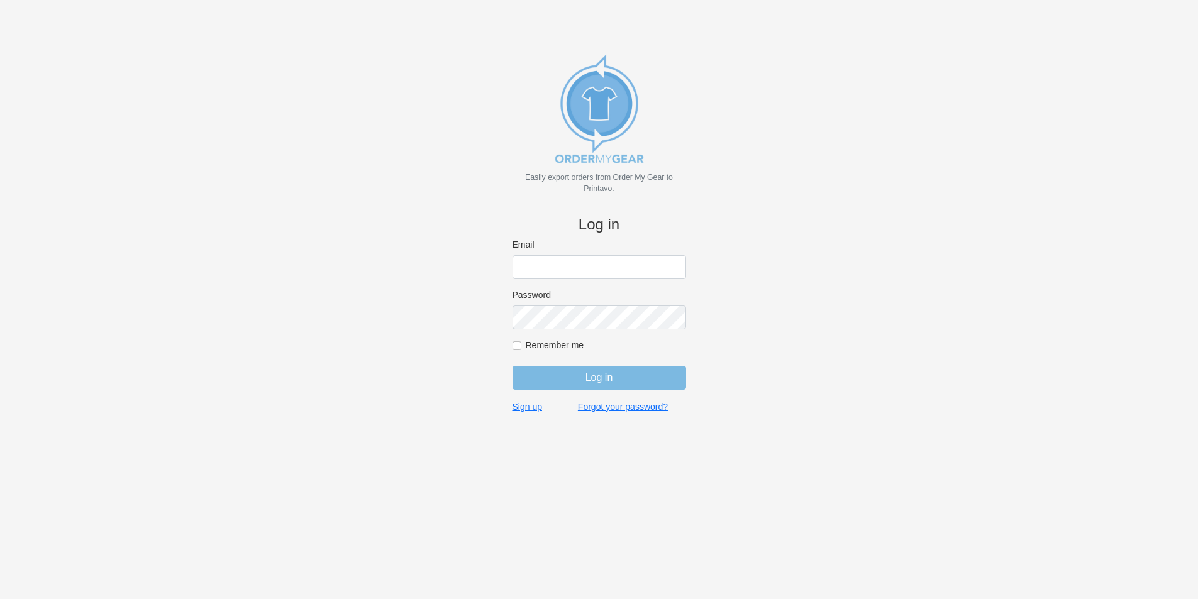
type input "jordan@jimsclothing.com"
click at [598, 375] on input "Log in" at bounding box center [600, 378] width 174 height 24
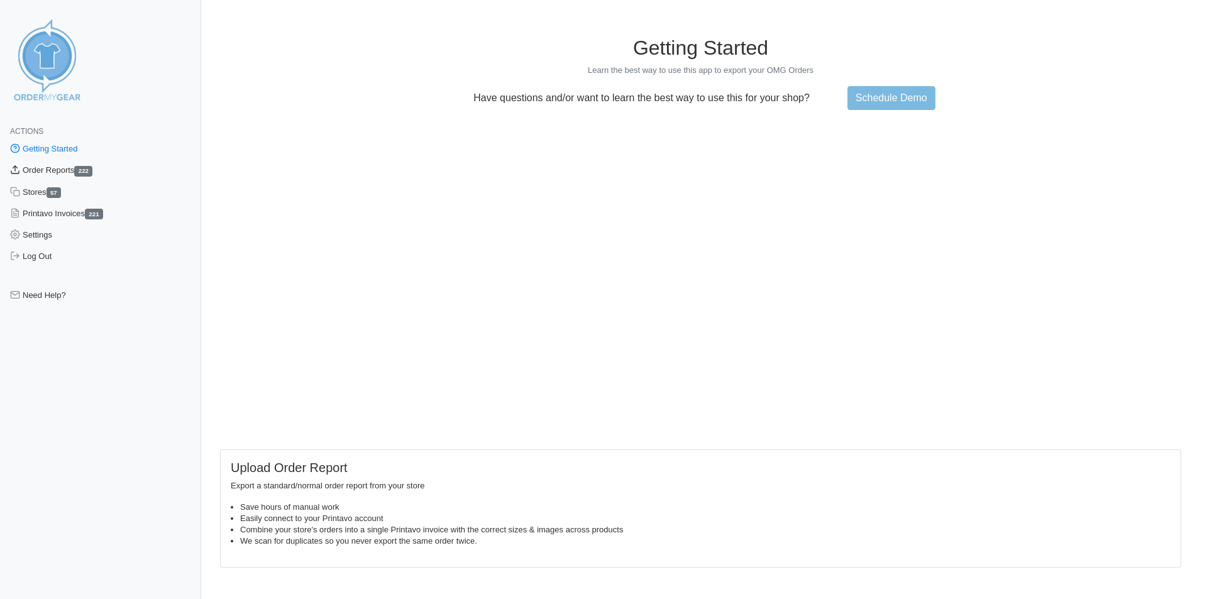
click at [62, 167] on link "Order Reports 222" at bounding box center [100, 170] width 201 height 21
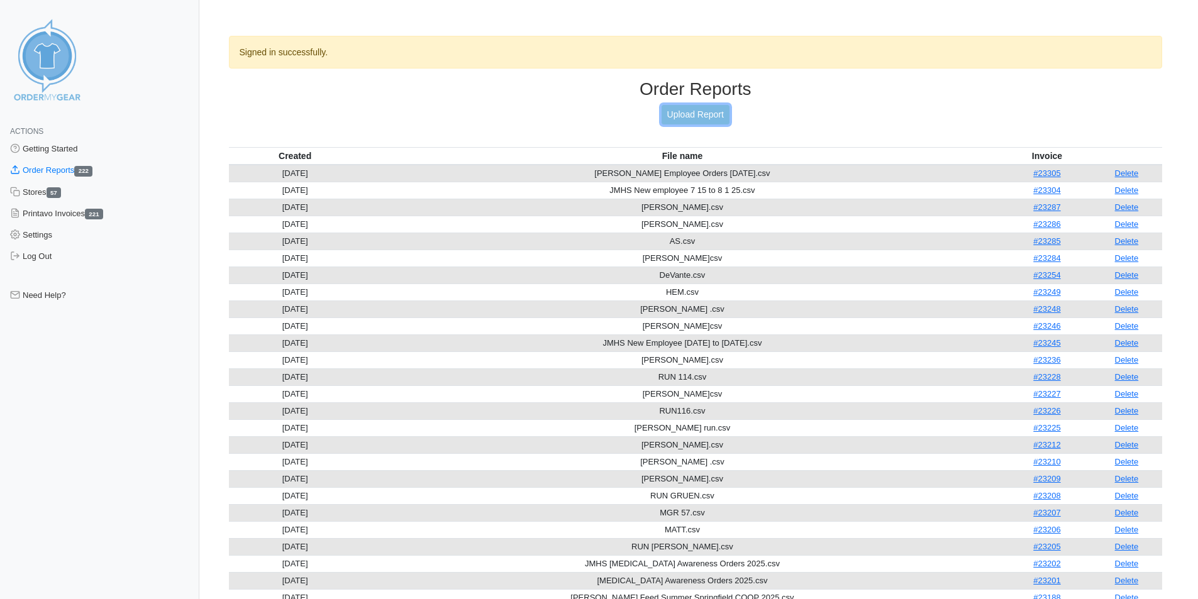
click at [709, 109] on link "Upload Report" at bounding box center [696, 114] width 68 height 19
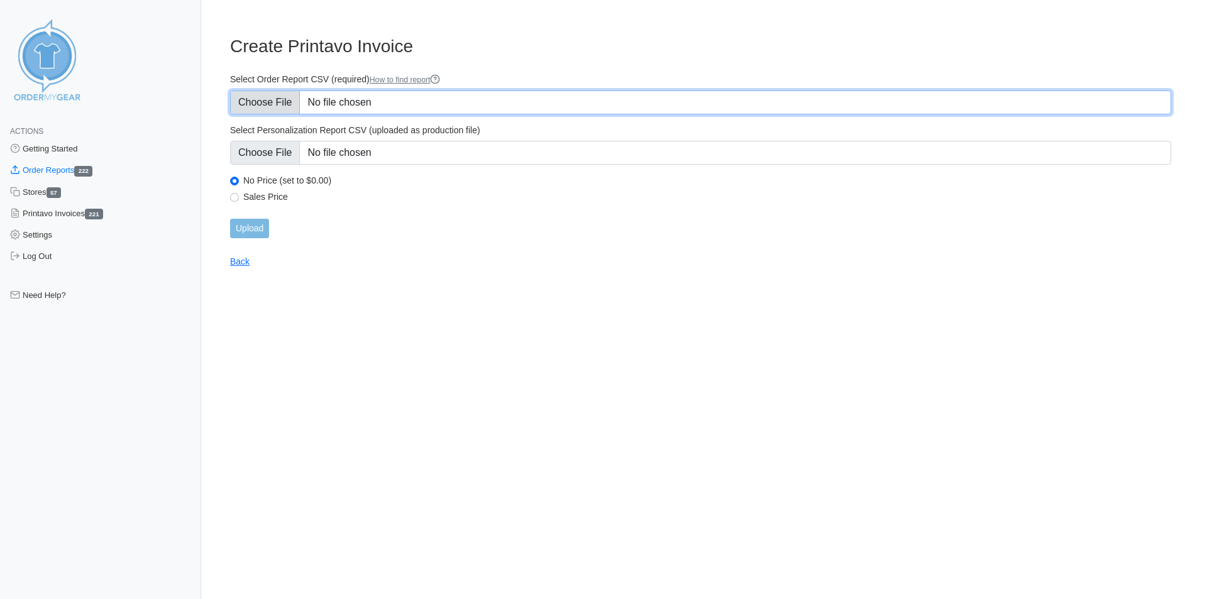
click at [389, 95] on input "Select Order Report CSV (required) How to find report" at bounding box center [700, 103] width 941 height 24
type input "C:\fakepath\montevideo cc.csv"
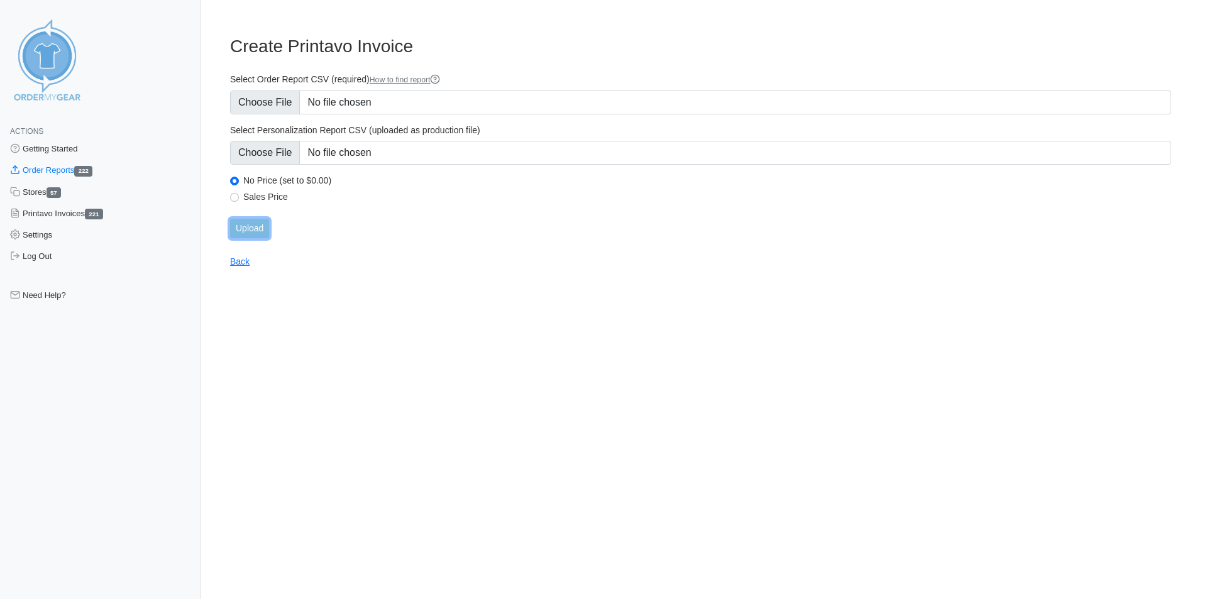
click at [252, 225] on input "Upload" at bounding box center [249, 228] width 39 height 19
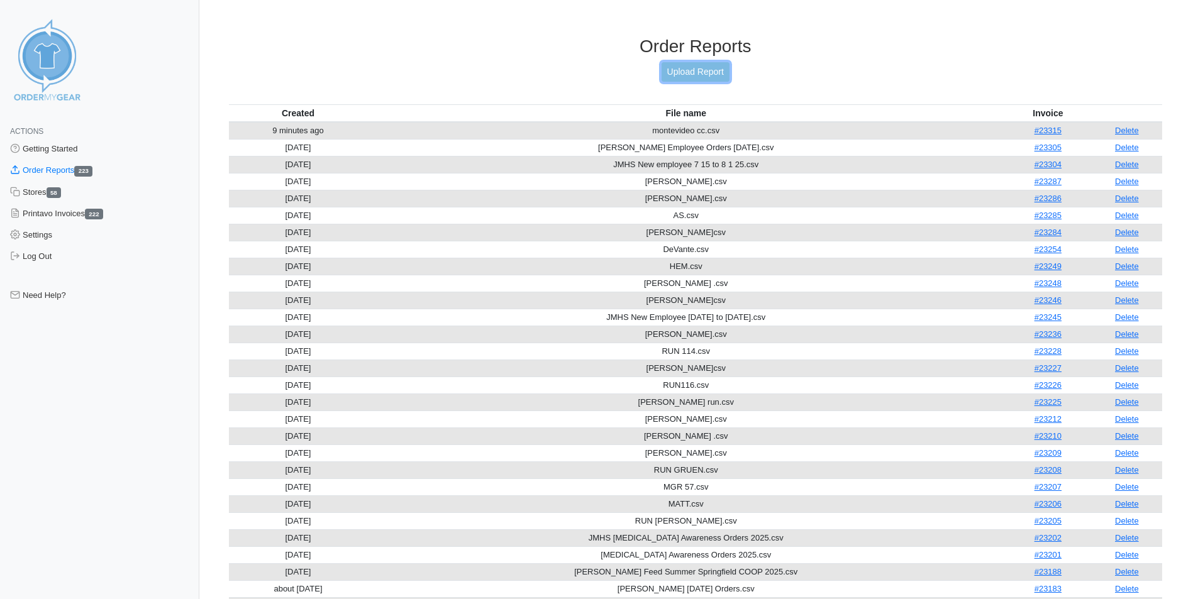
click at [697, 69] on link "Upload Report" at bounding box center [696, 71] width 68 height 19
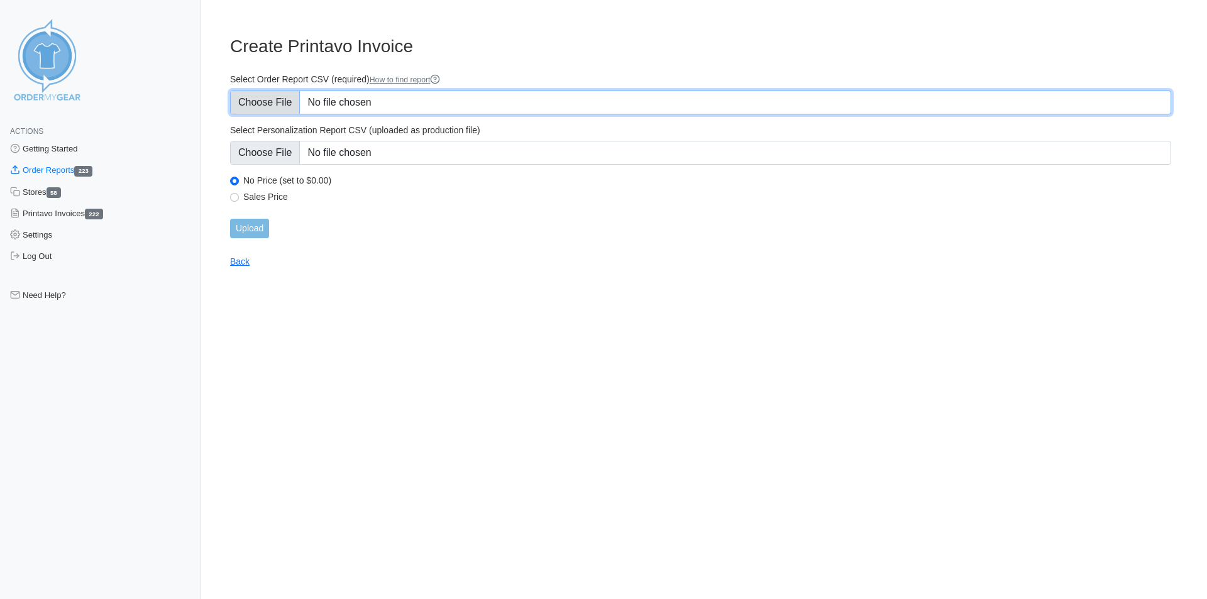
click at [408, 102] on input "Select Order Report CSV (required) How to find report" at bounding box center [700, 103] width 941 height 24
type input "C:\fakepath\KS.csv"
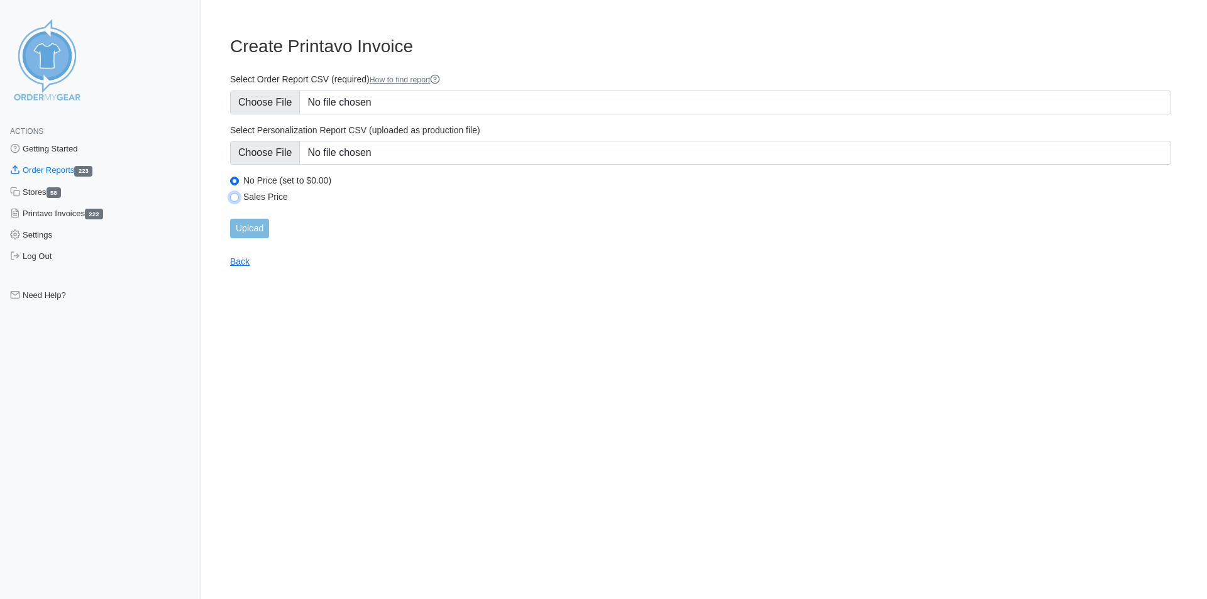
click at [233, 196] on input "Sales Price" at bounding box center [234, 197] width 9 height 9
radio input "true"
click at [250, 225] on input "Upload" at bounding box center [249, 228] width 39 height 19
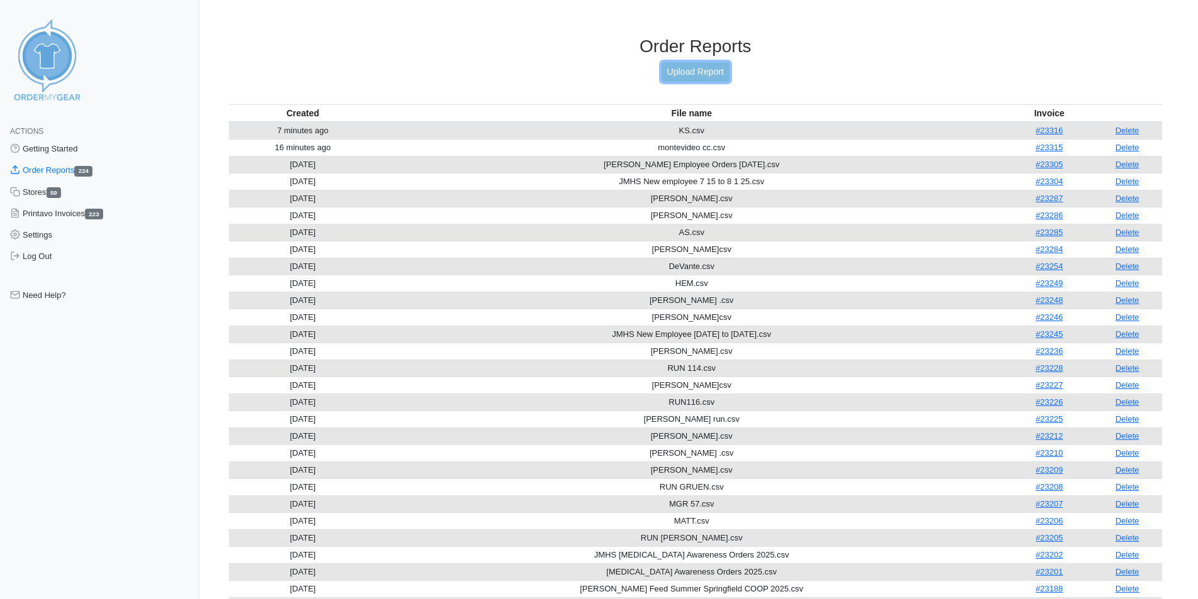
click at [679, 67] on link "Upload Report" at bounding box center [696, 71] width 68 height 19
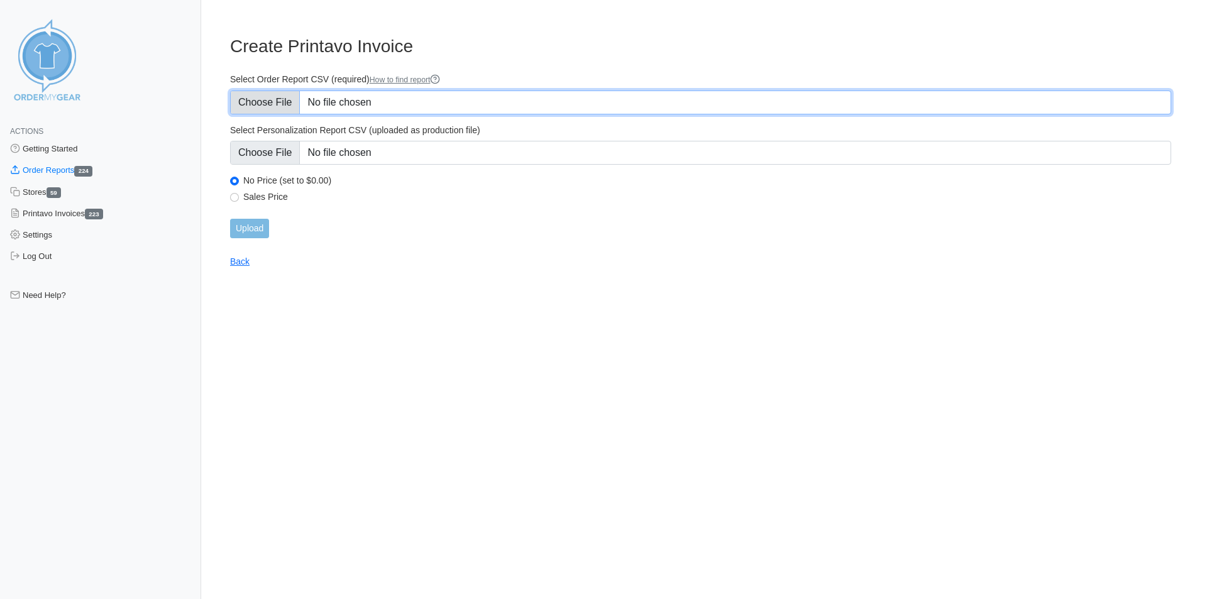
click at [402, 99] on input "Select Order Report CSV (required) How to find report" at bounding box center [700, 103] width 941 height 24
type input "C:\fakepath\CB.csv"
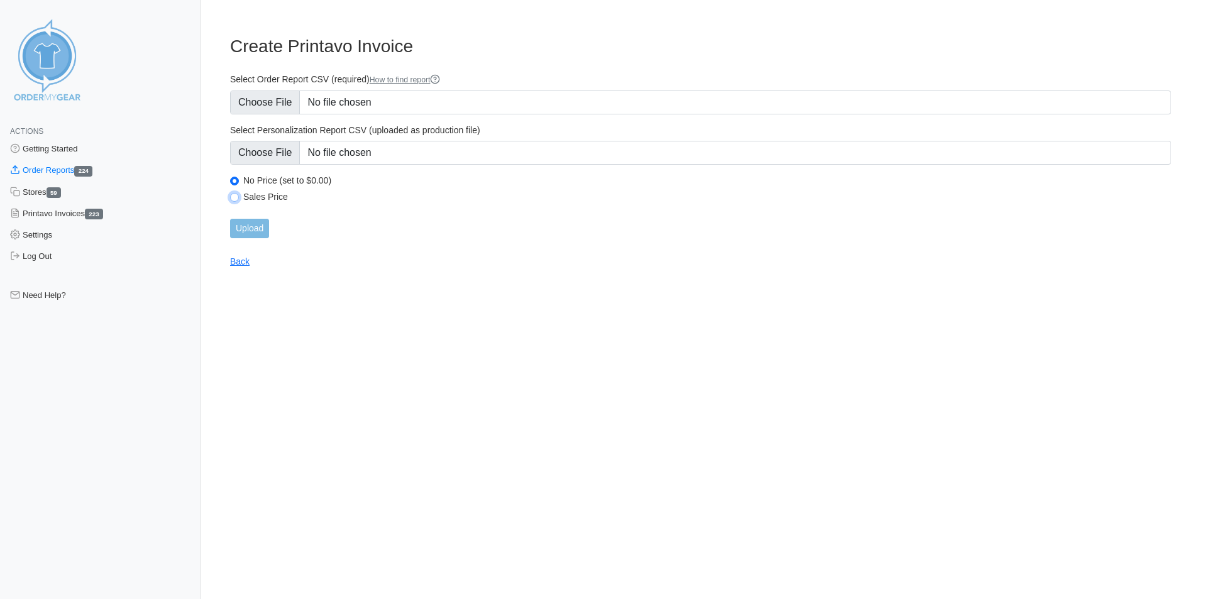
click at [233, 196] on input "Sales Price" at bounding box center [234, 197] width 9 height 9
radio input "true"
click at [250, 228] on input "Upload" at bounding box center [249, 228] width 39 height 19
